Goal: Information Seeking & Learning: Find specific fact

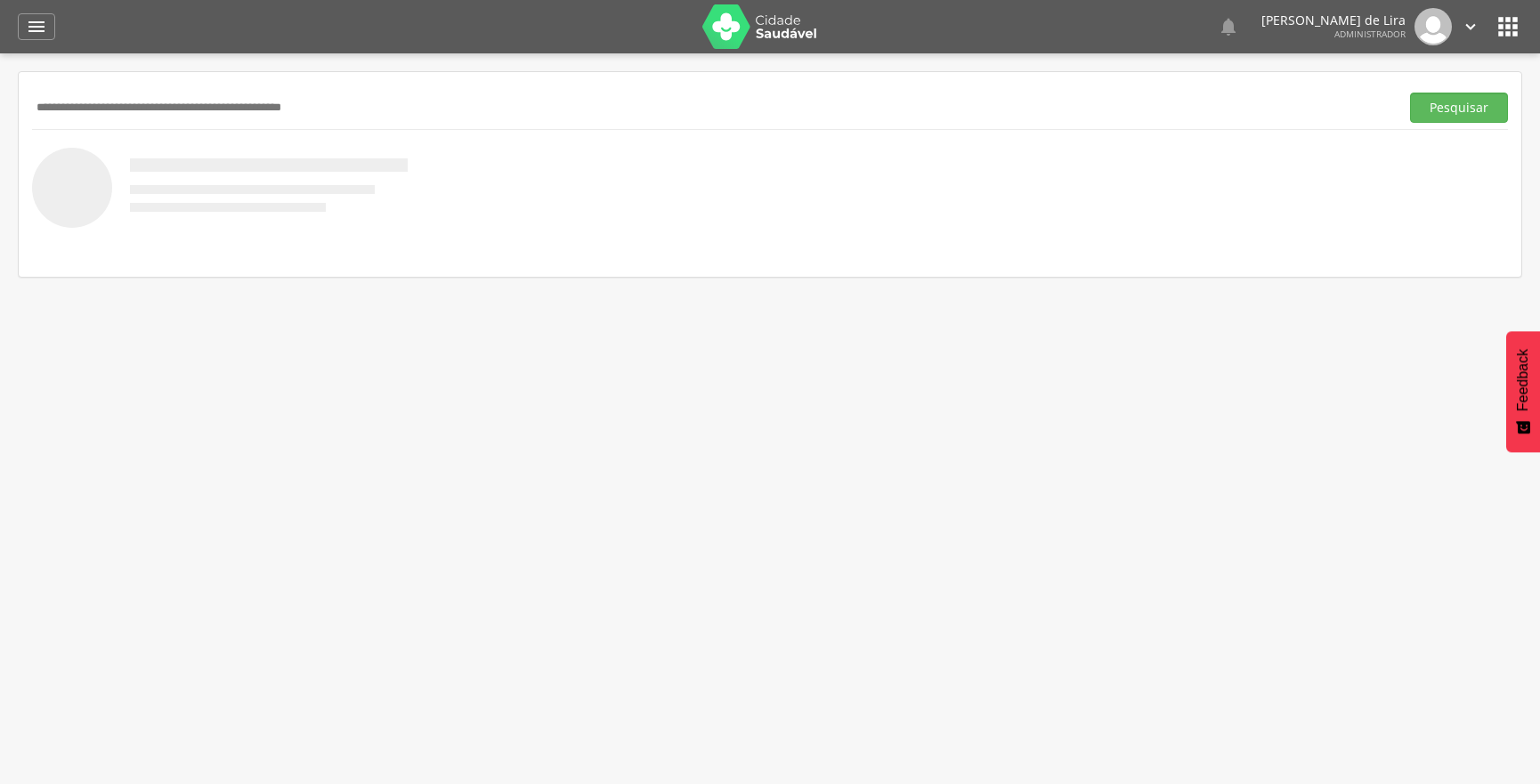
click at [164, 116] on input "text" at bounding box center [711, 107] width 1360 height 30
type input "**********"
click at [1410, 92] on button "Pesquisar" at bounding box center [1458, 107] width 98 height 30
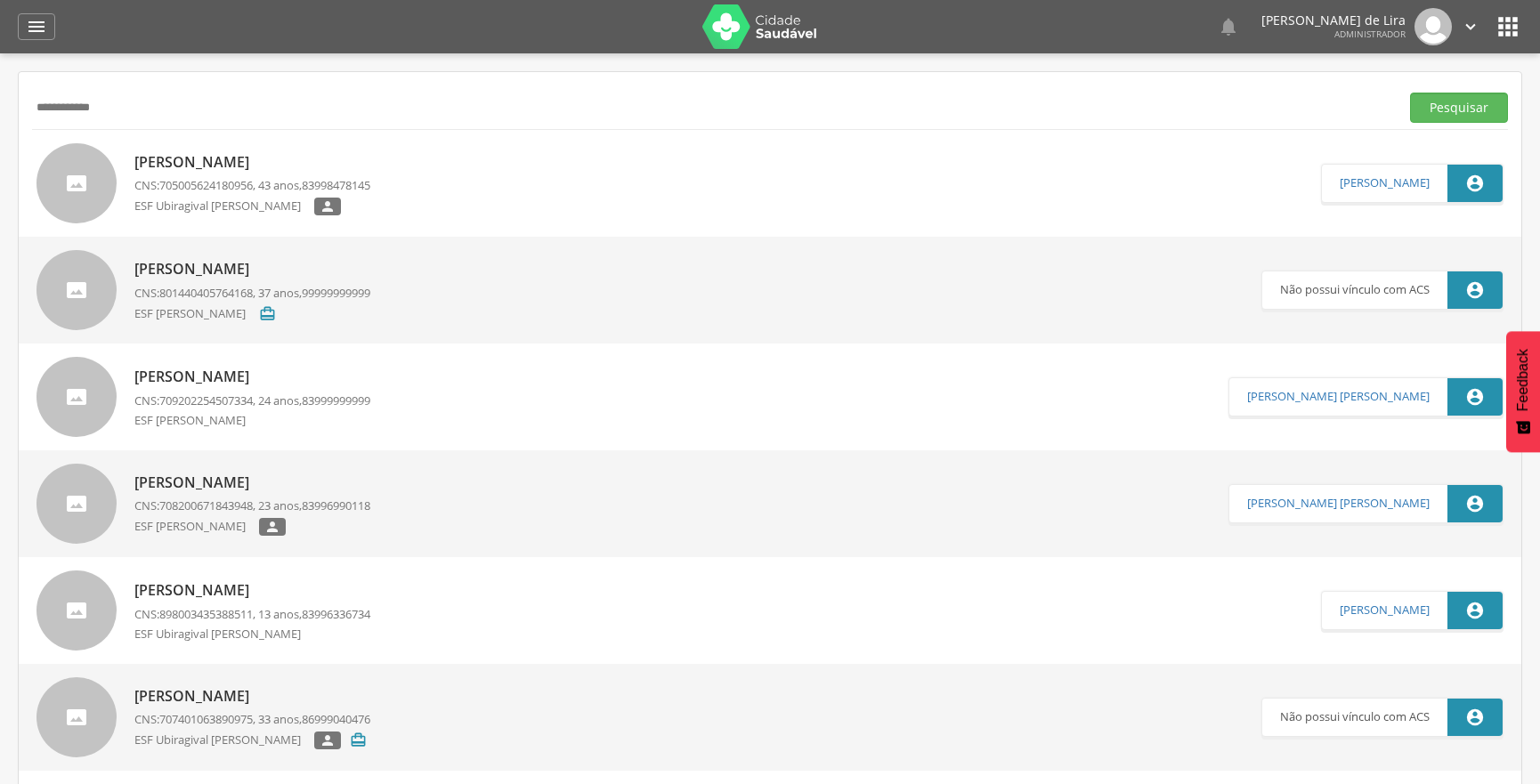
click at [178, 186] on span "705005624180956" at bounding box center [206, 186] width 93 height 16
type input "**********"
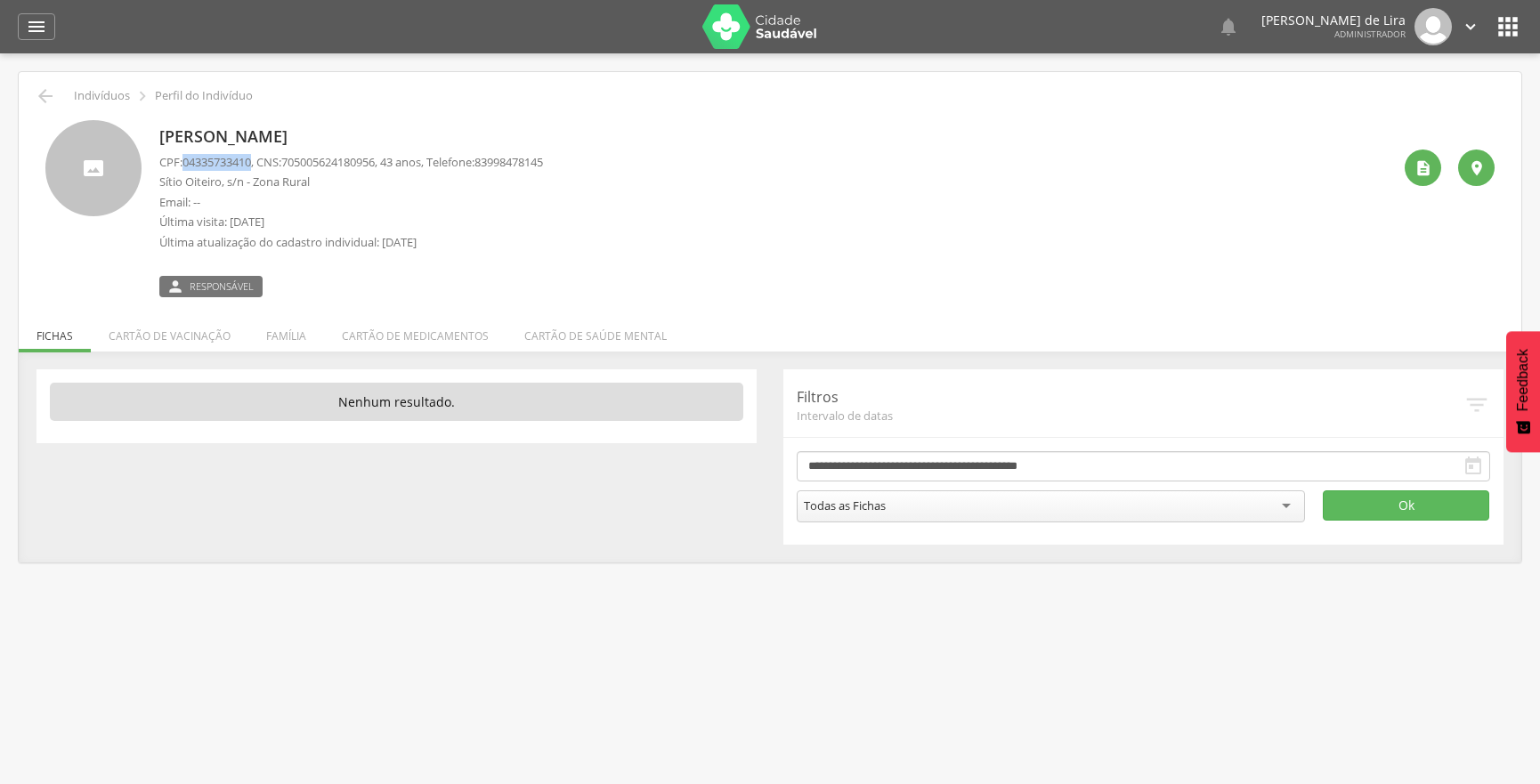
drag, startPoint x: 186, startPoint y: 162, endPoint x: 257, endPoint y: 159, distance: 71.1
click at [251, 159] on span "04335733410" at bounding box center [217, 162] width 69 height 16
copy span "04335733410"
click at [35, 29] on icon "" at bounding box center [36, 27] width 22 height 22
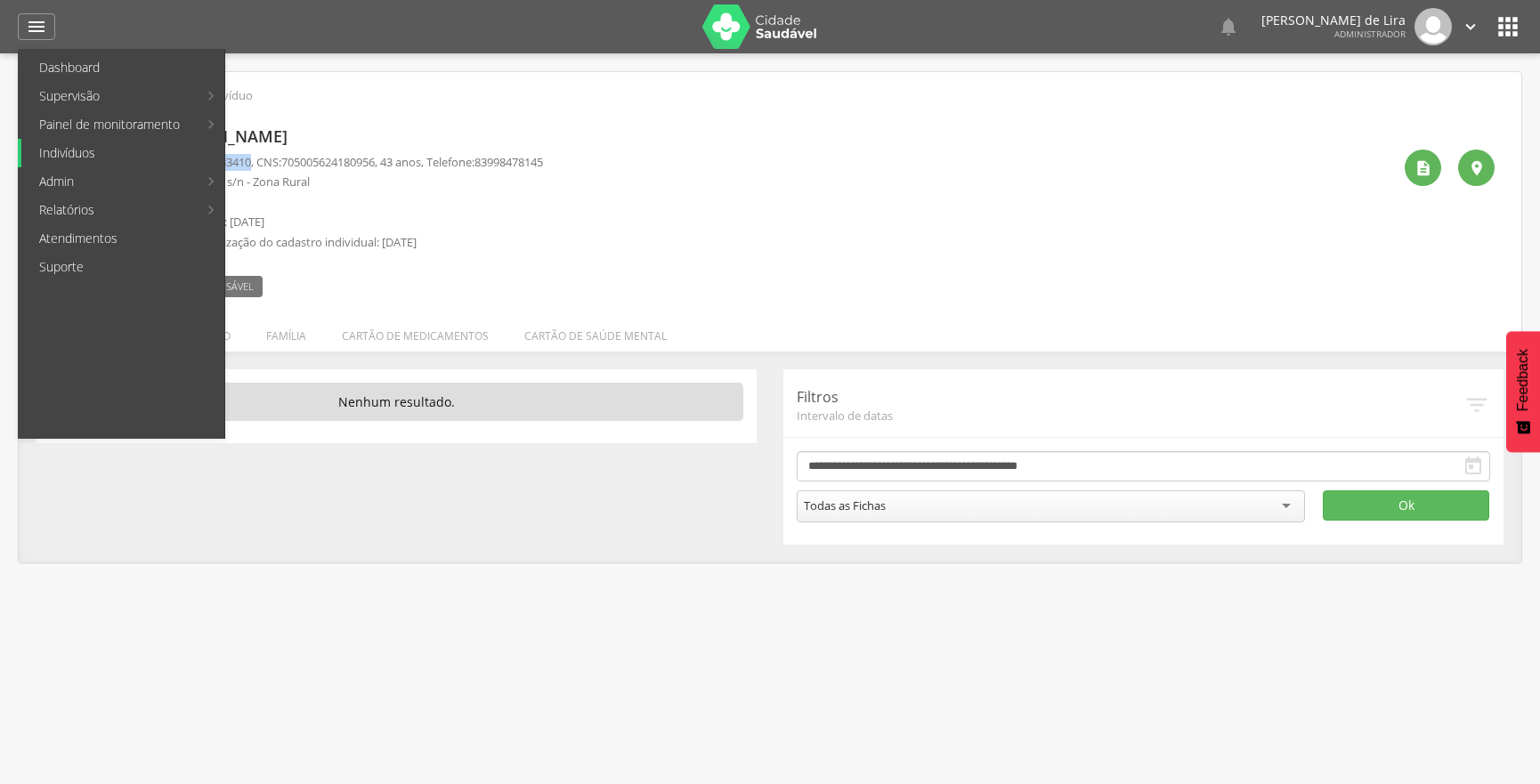
click at [137, 148] on link "Indivíduos" at bounding box center [123, 152] width 203 height 28
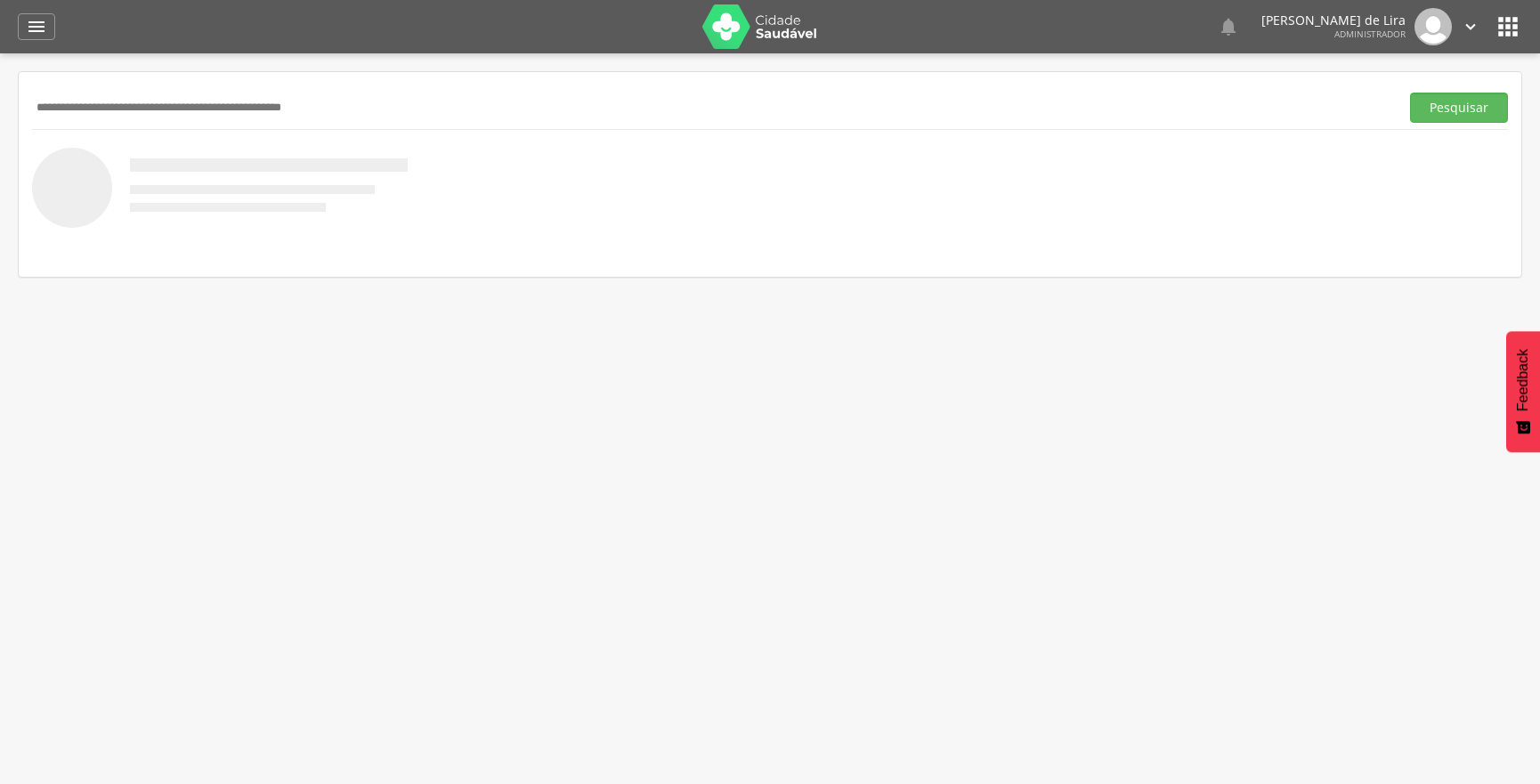
click at [103, 98] on input "text" at bounding box center [711, 107] width 1360 height 30
type input "**********"
click at [1410, 92] on button "Pesquisar" at bounding box center [1458, 107] width 98 height 30
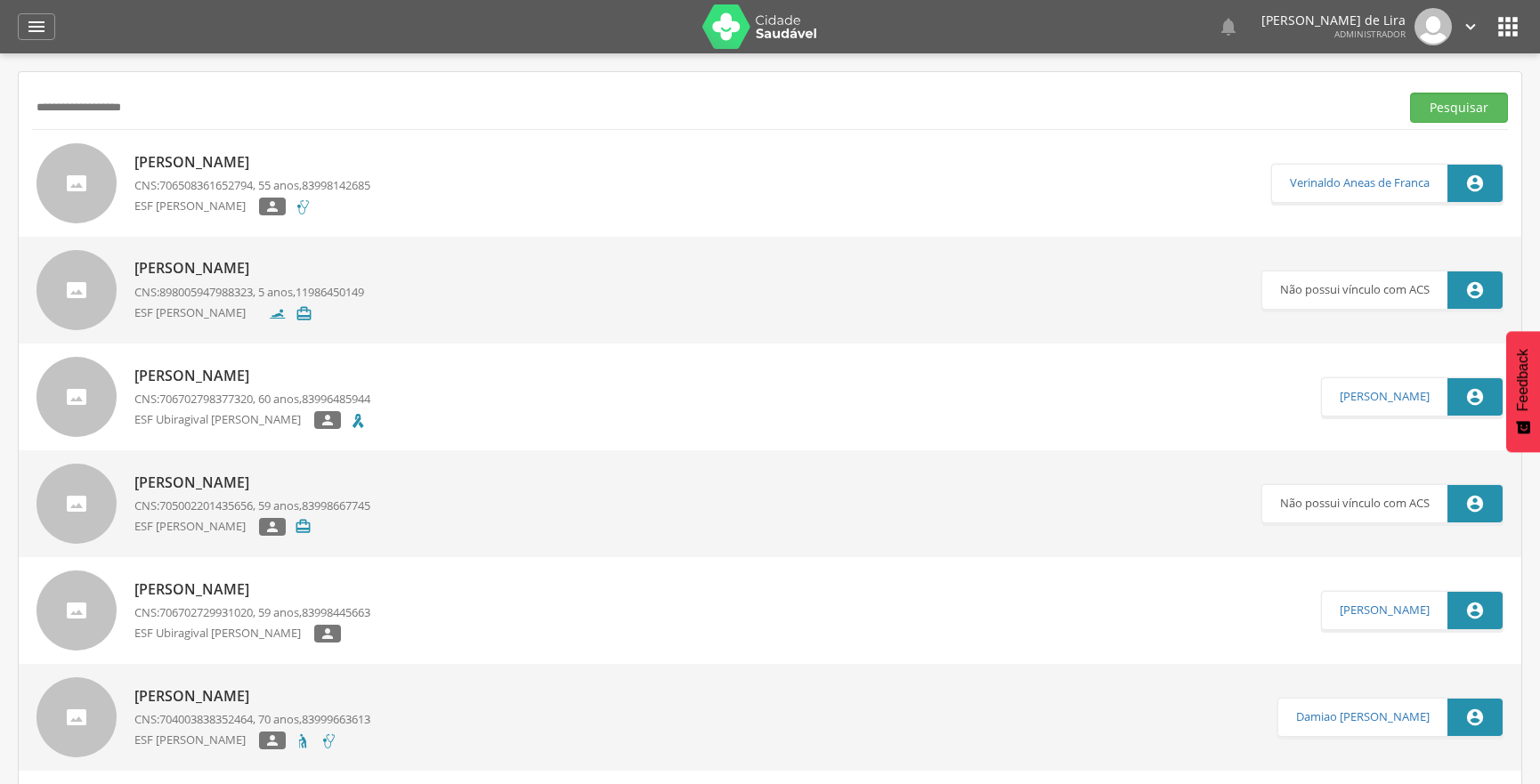
click at [261, 175] on div "[PERSON_NAME] CNS: 706508361652794 , 55 anos, 83998142685 ESF [PERSON_NAME] " at bounding box center [252, 184] width 236 height 74
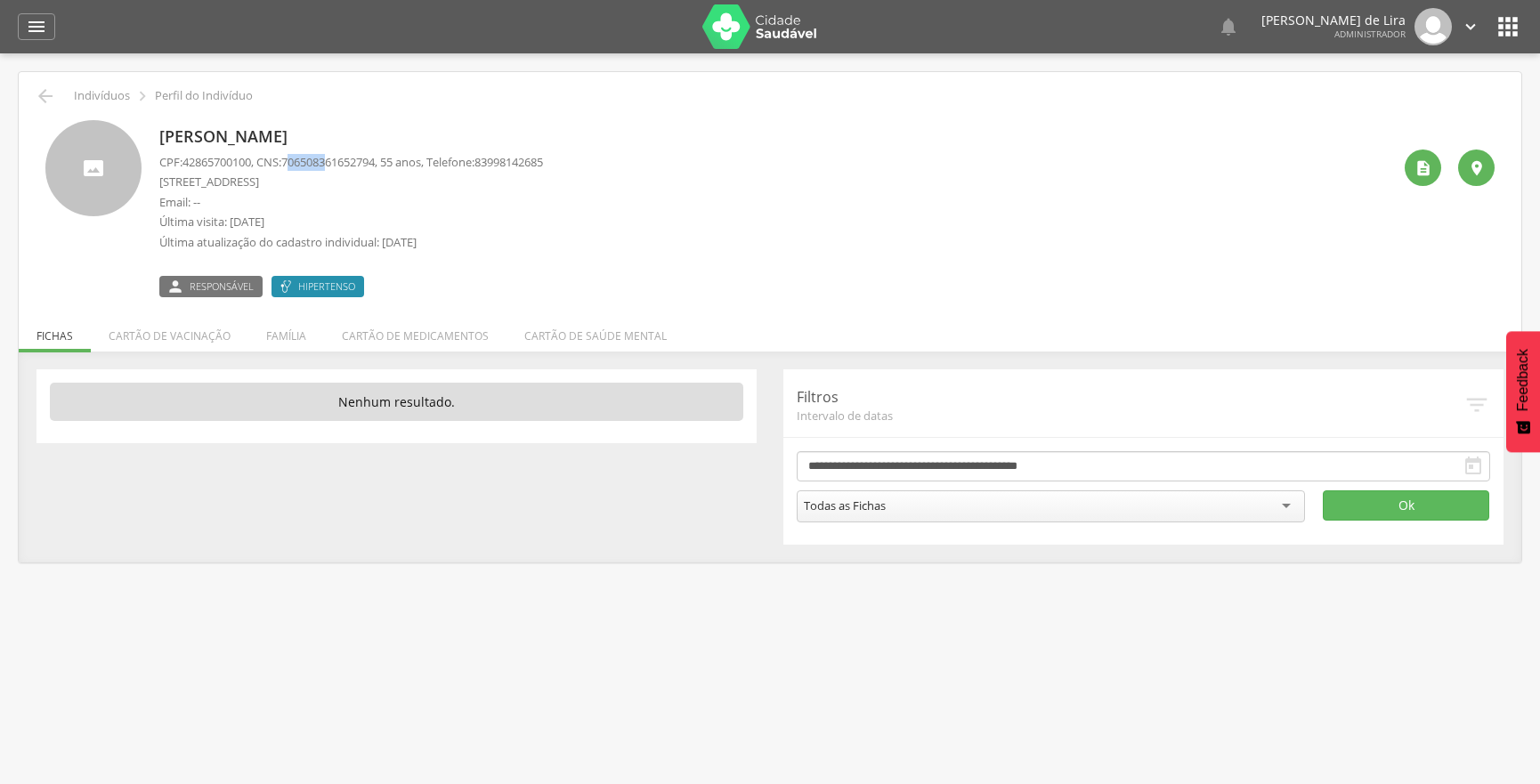
drag, startPoint x: 295, startPoint y: 161, endPoint x: 339, endPoint y: 169, distance: 44.7
click at [340, 161] on span "706508361652794" at bounding box center [327, 162] width 93 height 16
click at [334, 174] on p "[STREET_ADDRESS]" at bounding box center [351, 182] width 383 height 17
drag, startPoint x: 293, startPoint y: 161, endPoint x: 390, endPoint y: 162, distance: 97.0
click at [375, 162] on span "706508361652794" at bounding box center [327, 162] width 93 height 16
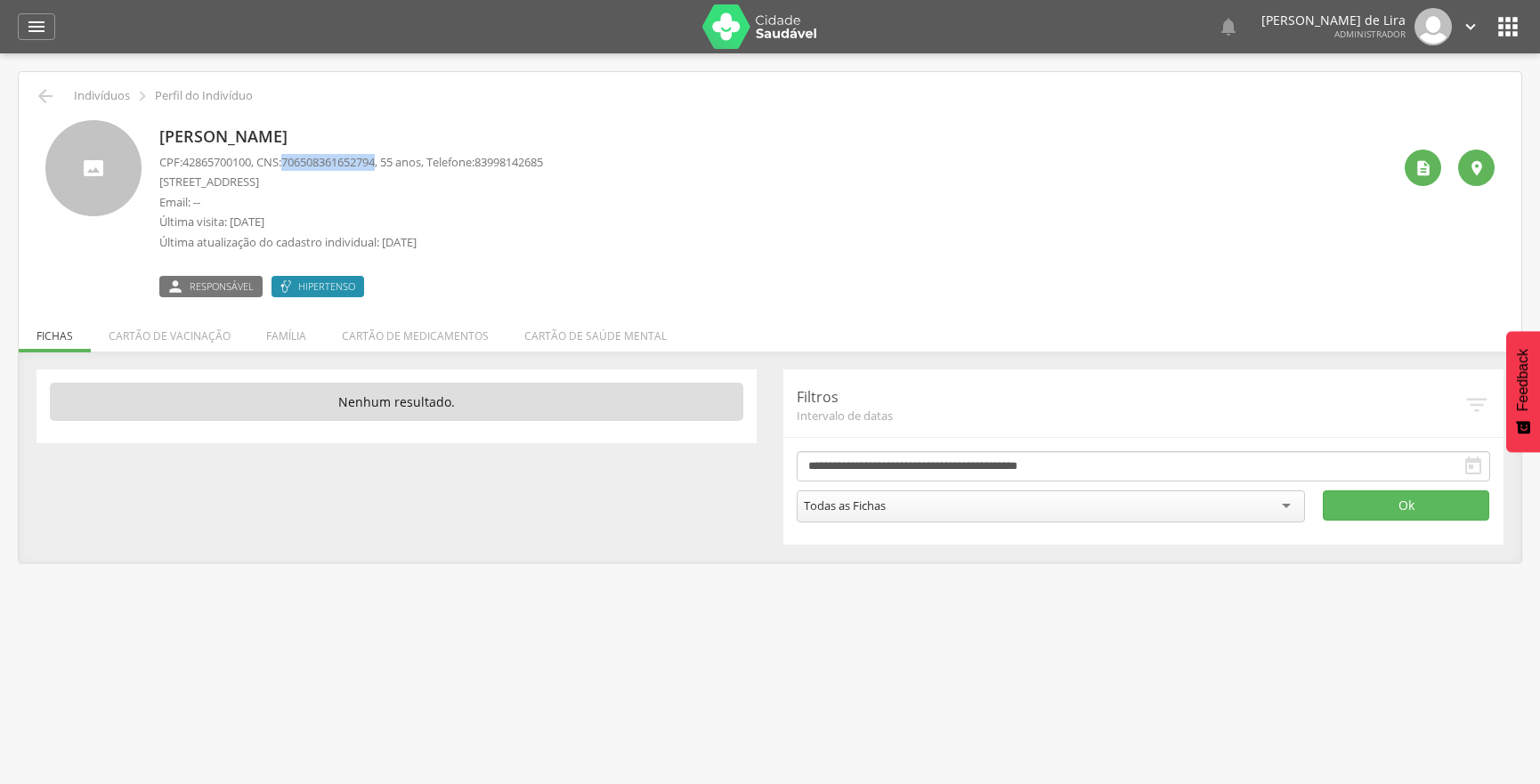
copy span "706508361652794"
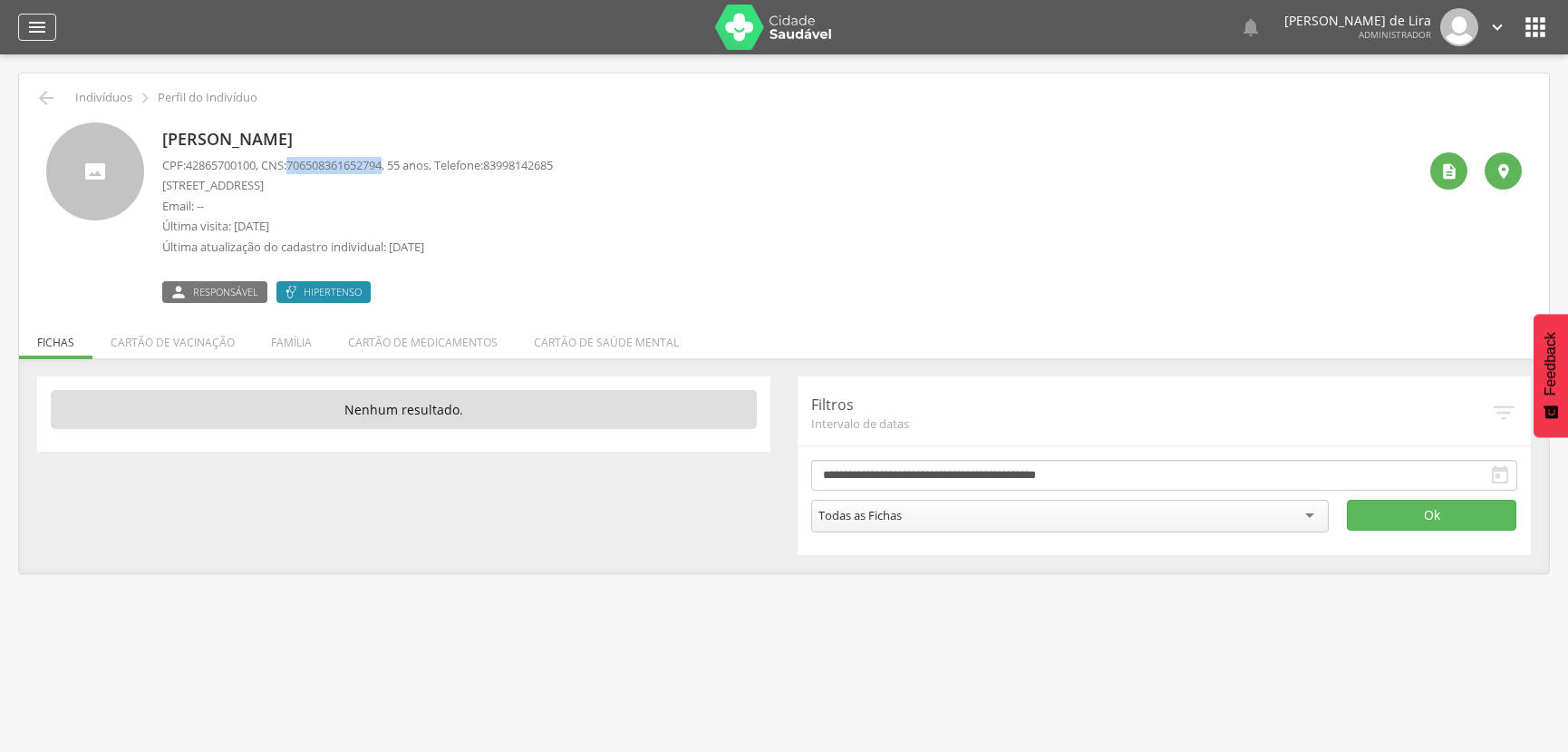
click at [40, 18] on icon "" at bounding box center [37, 28] width 22 height 22
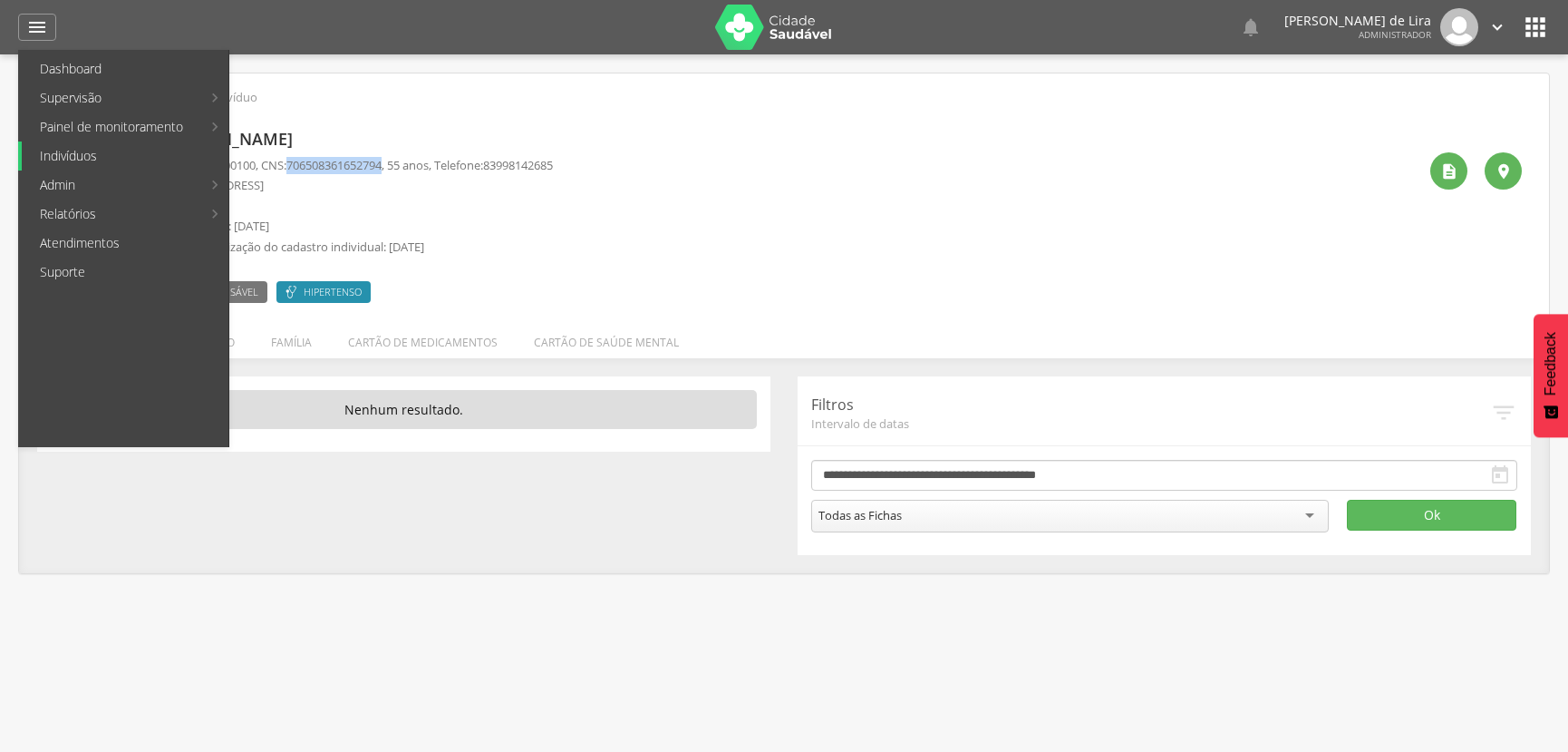
click at [109, 156] on link "Indivíduos" at bounding box center [125, 155] width 207 height 29
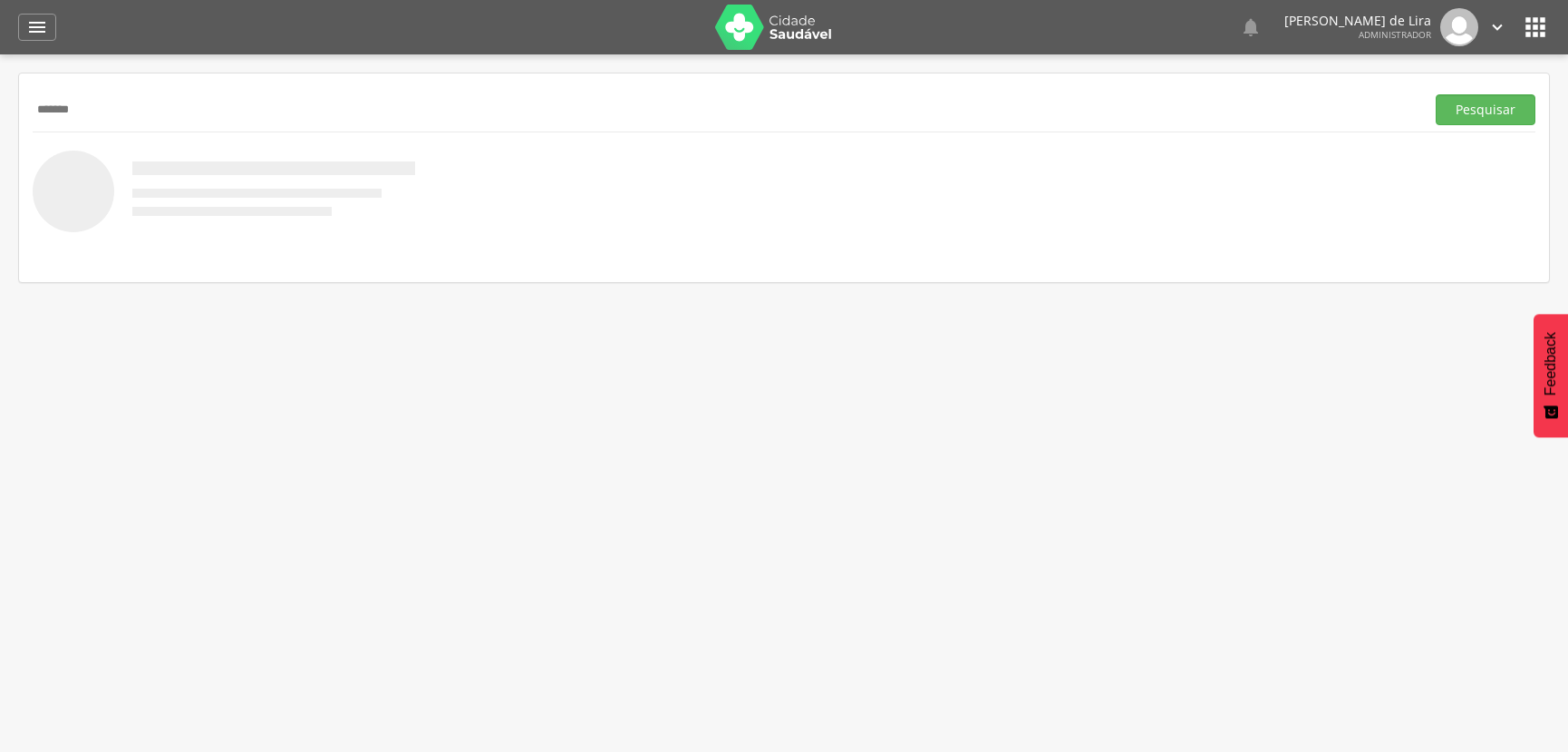
type input "*******"
click at [1435, 94] on button "Pesquisar" at bounding box center [1485, 109] width 100 height 30
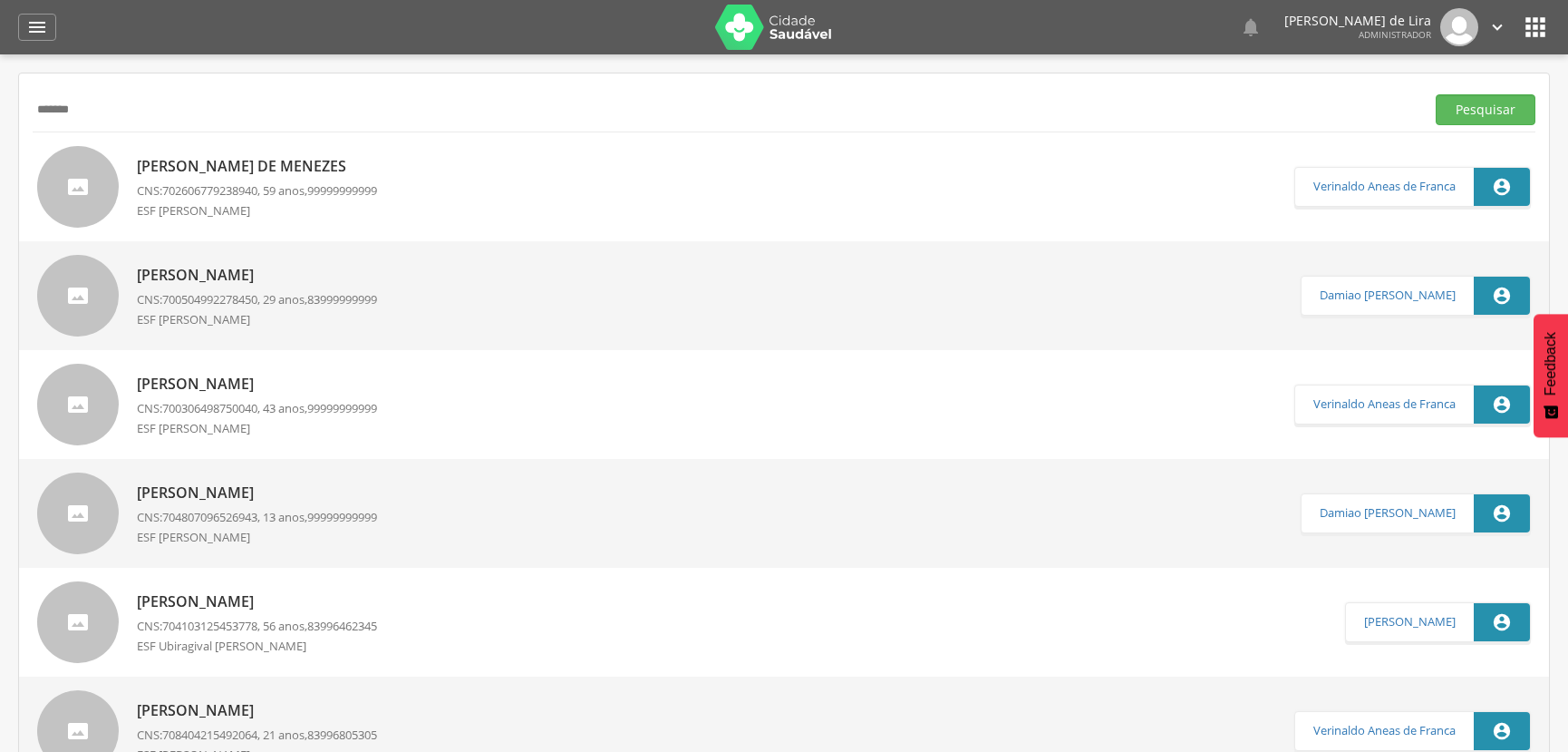
click at [232, 161] on p "[PERSON_NAME] de Menezes" at bounding box center [256, 166] width 240 height 21
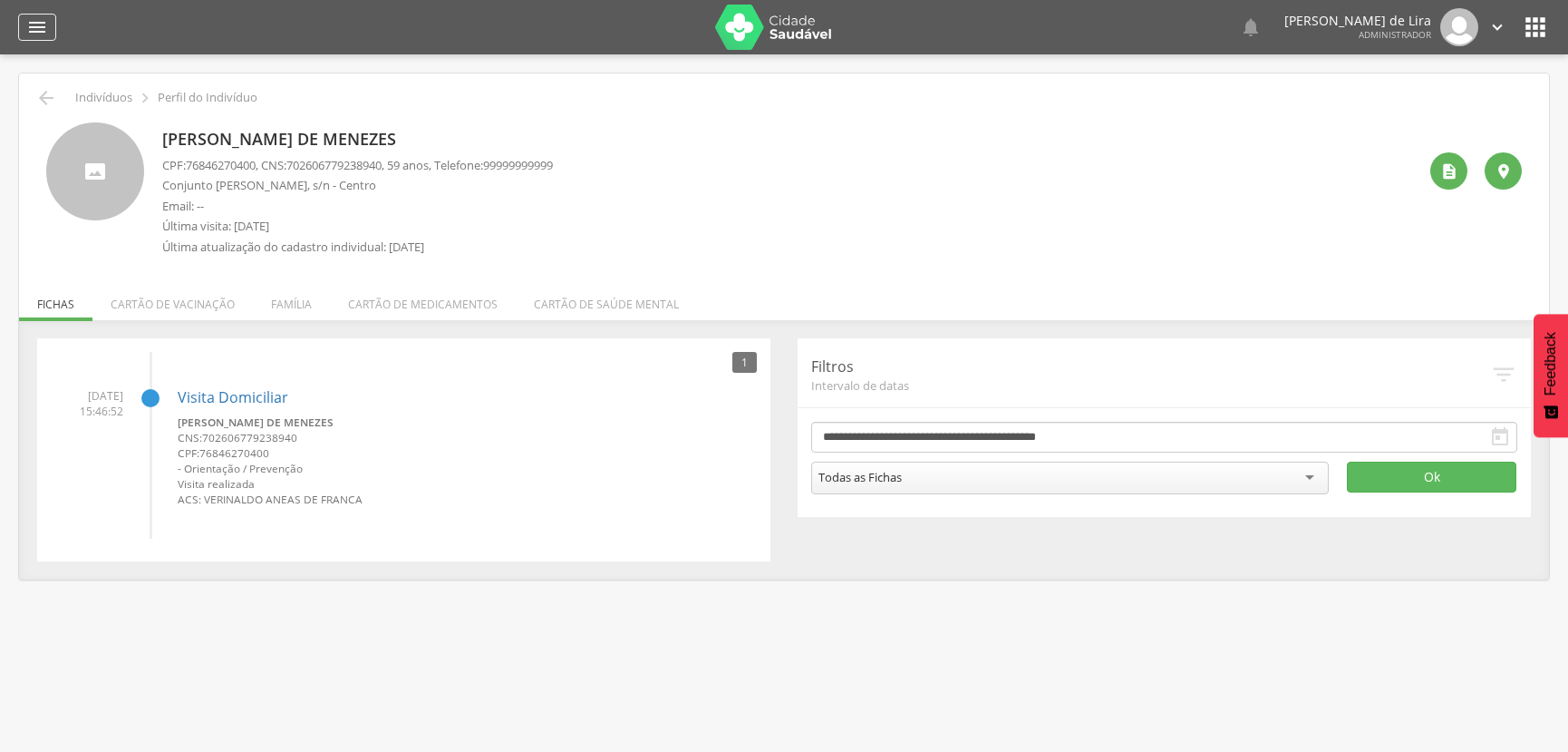
click at [34, 26] on icon "" at bounding box center [37, 28] width 22 height 22
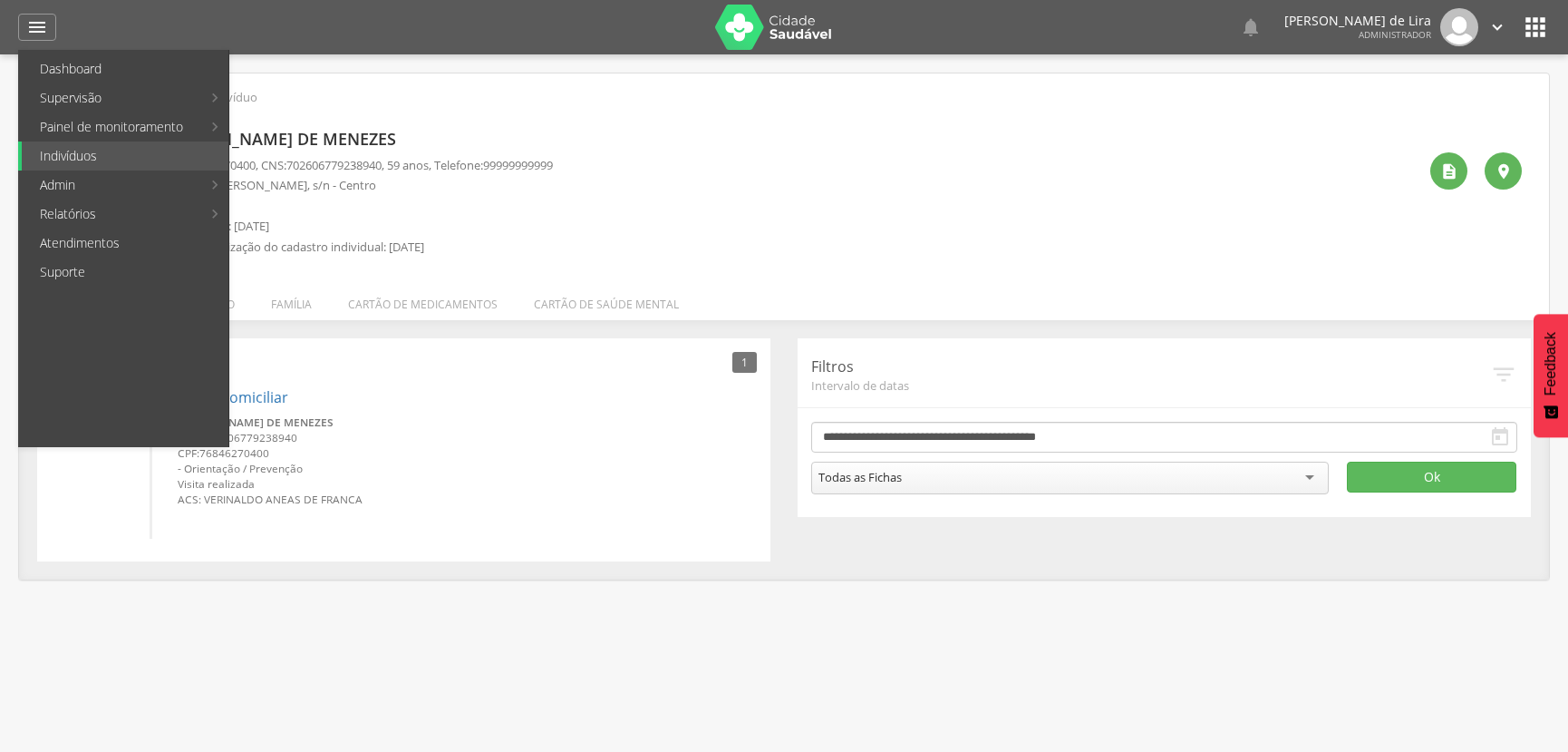
click at [544, 95] on div " Indivíduos  Perfil do Indivíduo" at bounding box center [783, 98] width 1503 height 22
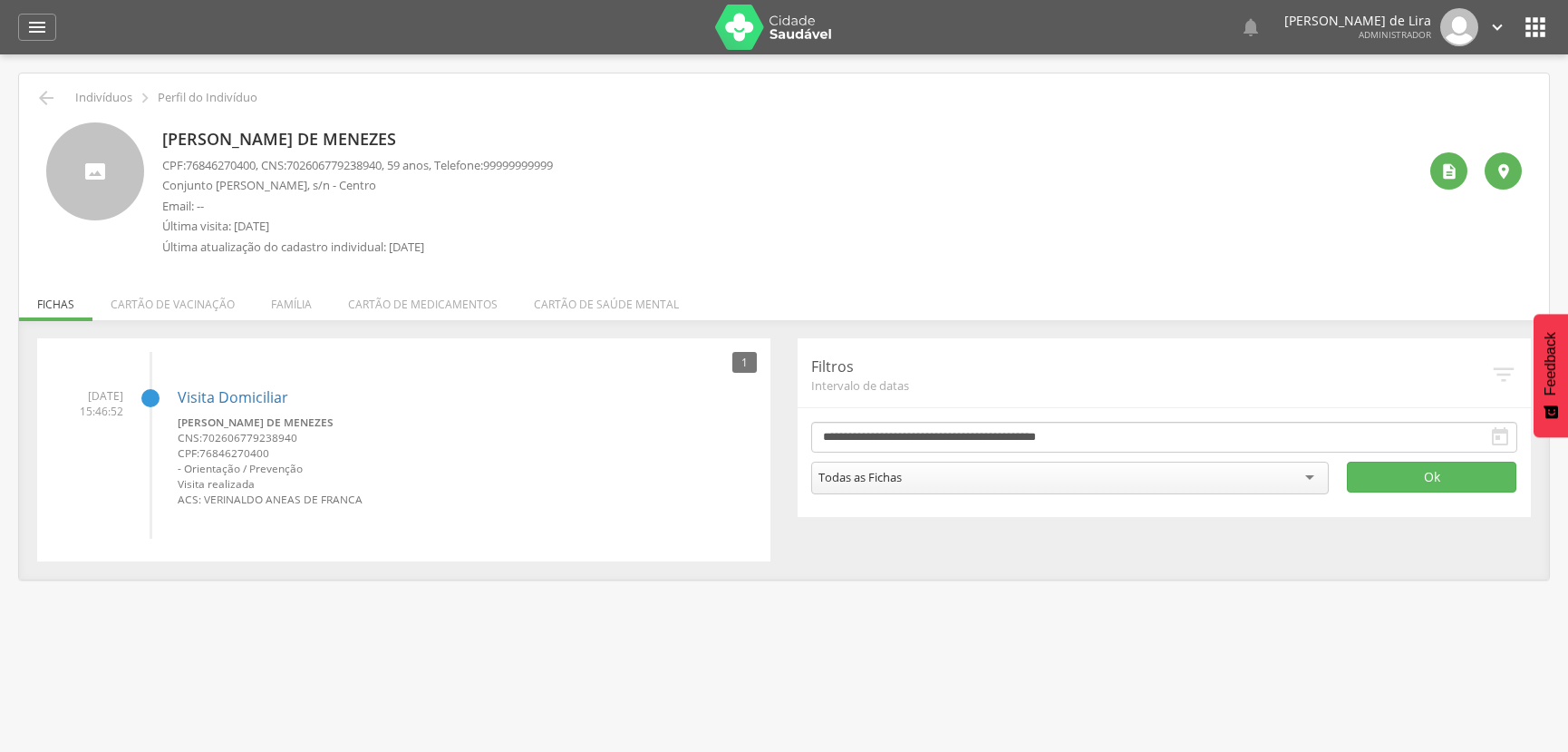
click at [17, 20] on header " Dashboard Supervisão Produtividade Mapa da cidade Mapa de cobertura Ranking A…" at bounding box center [784, 27] width 1568 height 54
click at [32, 30] on icon "" at bounding box center [37, 28] width 22 height 22
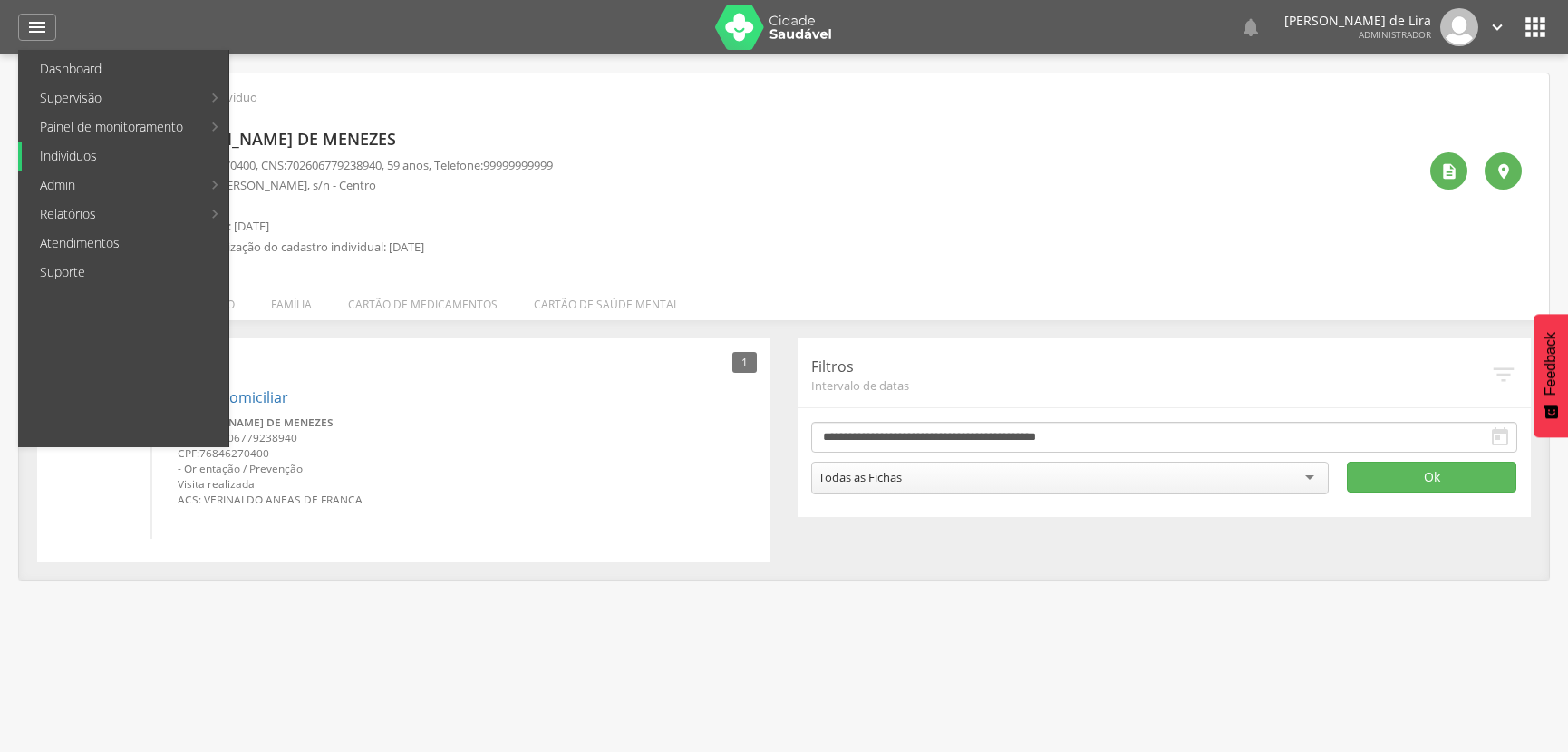
click at [95, 161] on link "Indivíduos" at bounding box center [125, 155] width 207 height 29
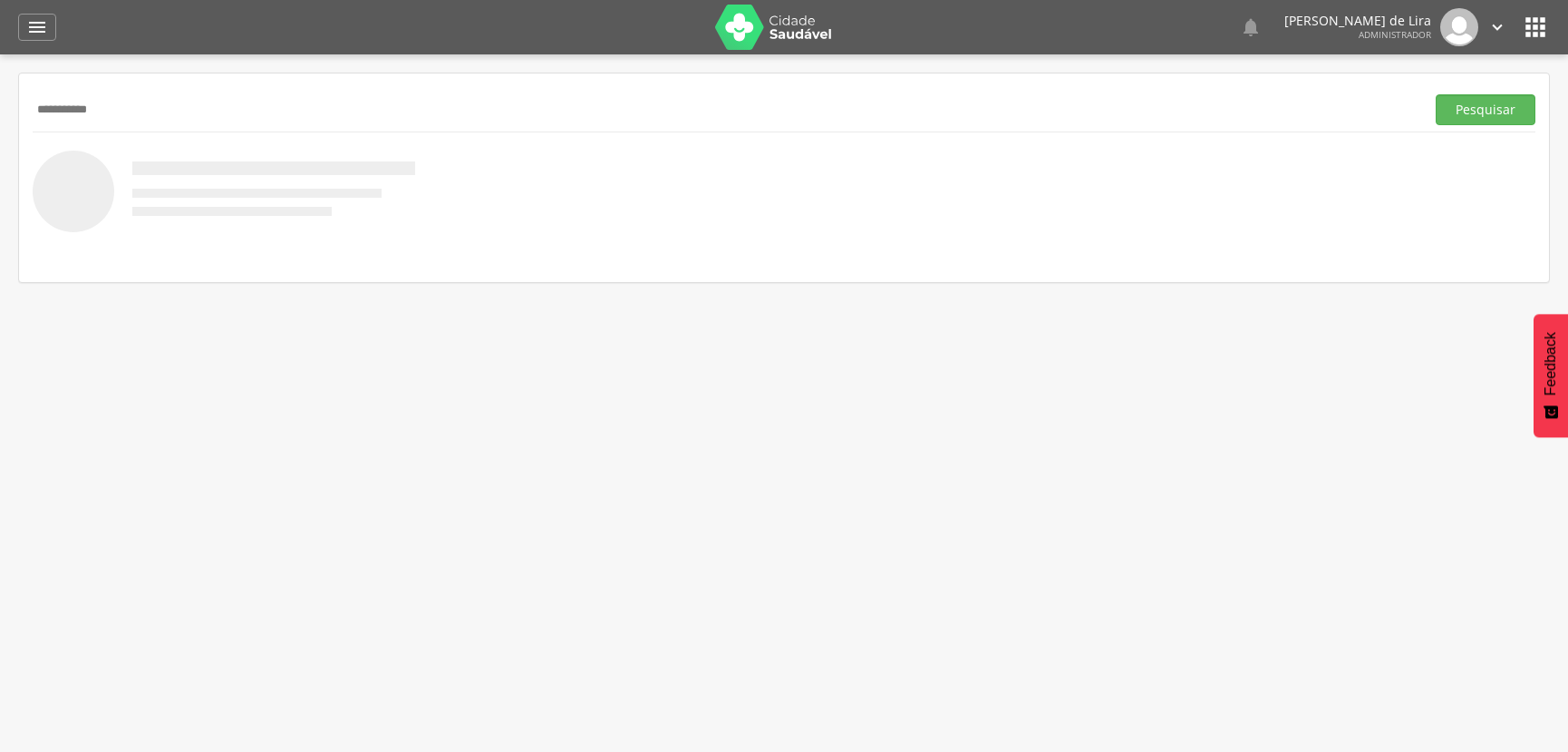
type input "**********"
click at [1435, 94] on button "Pesquisar" at bounding box center [1485, 109] width 100 height 30
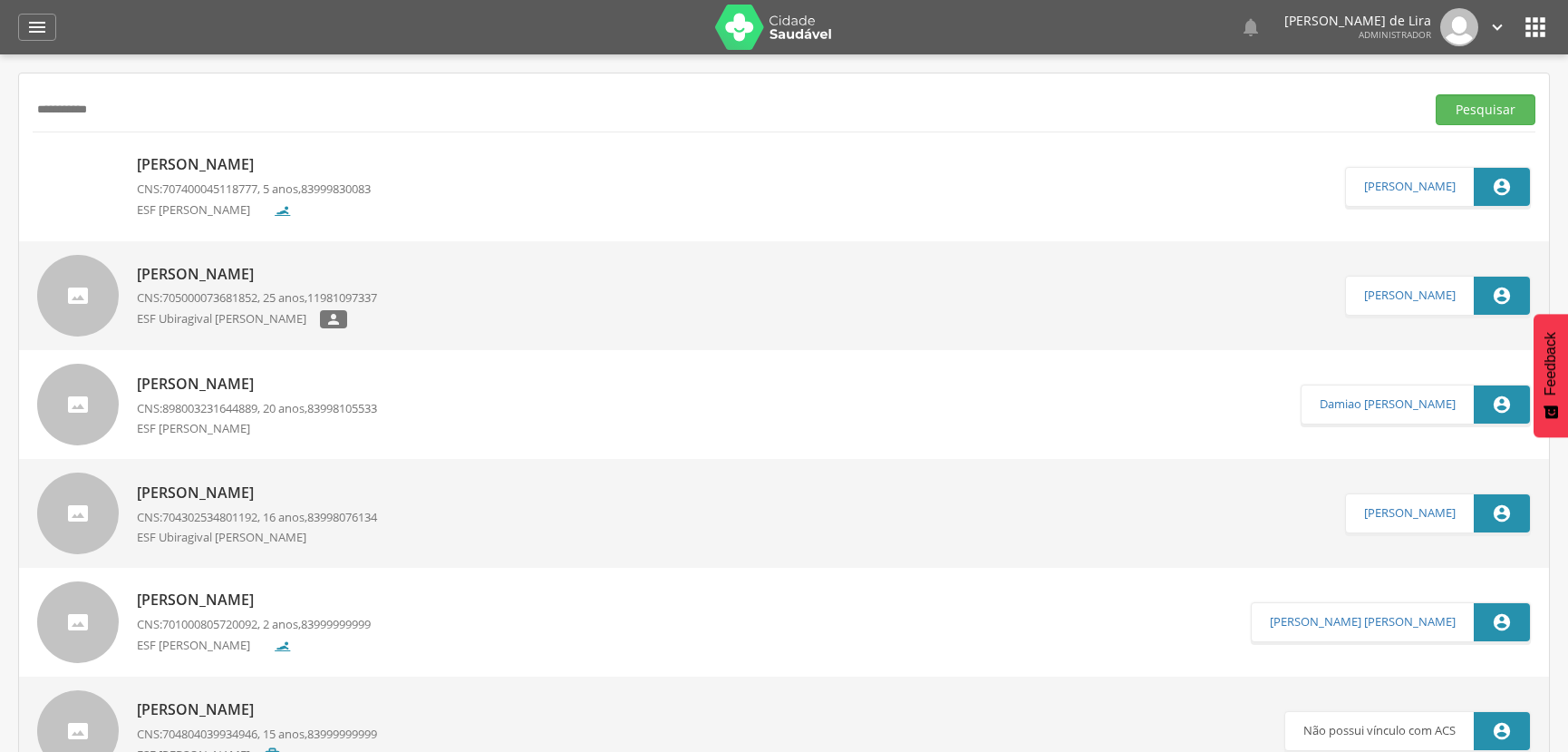
click at [274, 233] on div "[PERSON_NAME] CNS: 707400045118777 , 5 anos, 83999830083 ESF [PERSON_NAME] [PER…" at bounding box center [784, 186] width 1530 height 109
click at [254, 325] on p "ESF Ubiragival [PERSON_NAME]" at bounding box center [228, 319] width 183 height 19
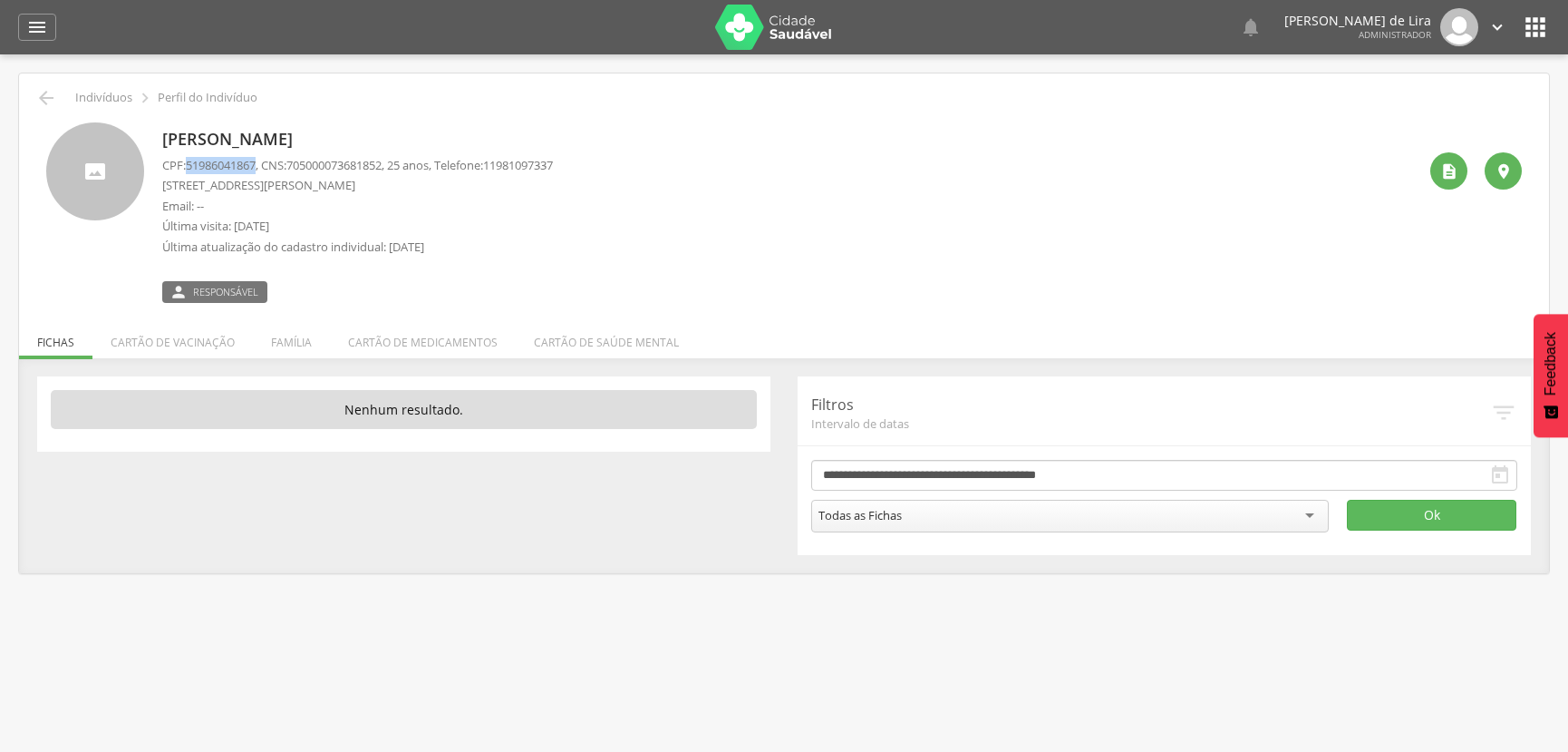
drag, startPoint x: 190, startPoint y: 161, endPoint x: 263, endPoint y: 163, distance: 73.0
click at [263, 163] on p "CPF: 51986041867 , CNS: [PHONE_NUMBER] , 25 anos, Telefone: [PHONE_NUMBER]" at bounding box center [357, 165] width 390 height 18
copy span "51986041867"
